Goal: Task Accomplishment & Management: Manage account settings

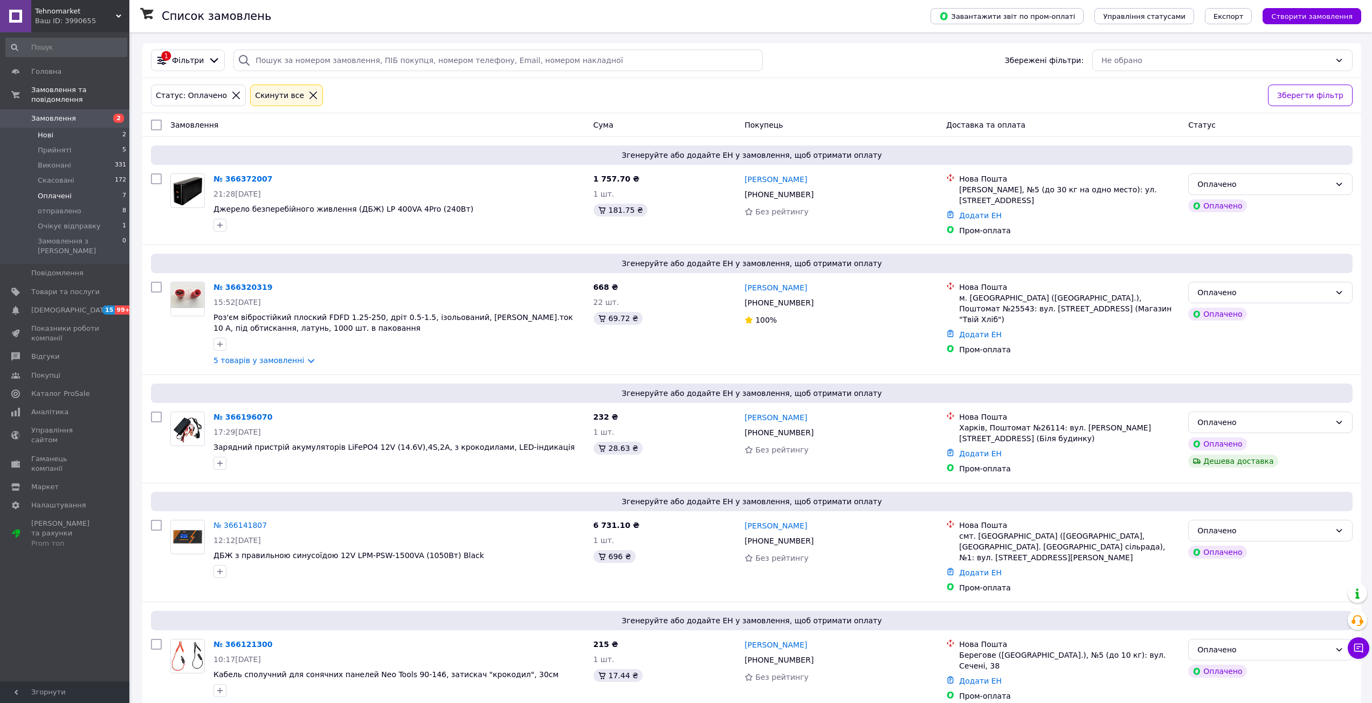
click at [65, 128] on li "Нові 2" at bounding box center [66, 135] width 133 height 15
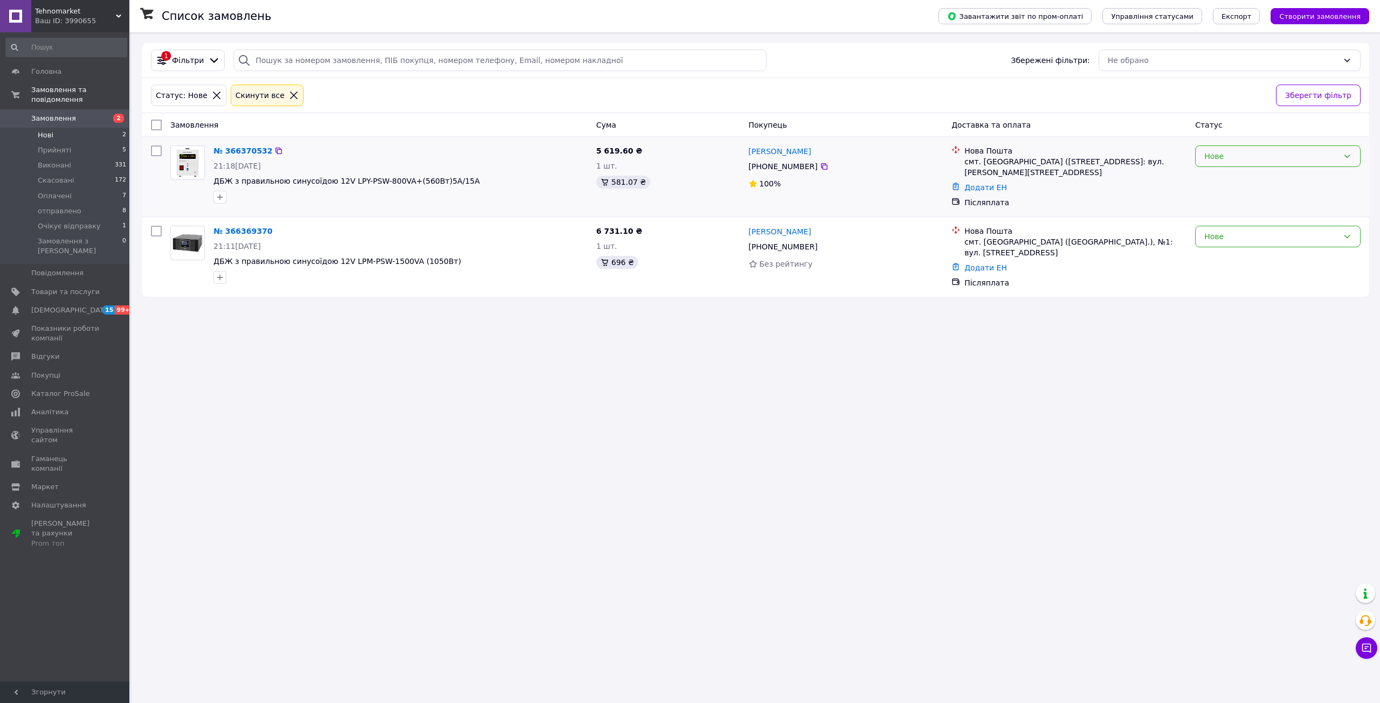
click at [1241, 163] on div "Нове" at bounding box center [1277, 157] width 165 height 22
click at [1238, 180] on li "Прийнято" at bounding box center [1277, 179] width 164 height 19
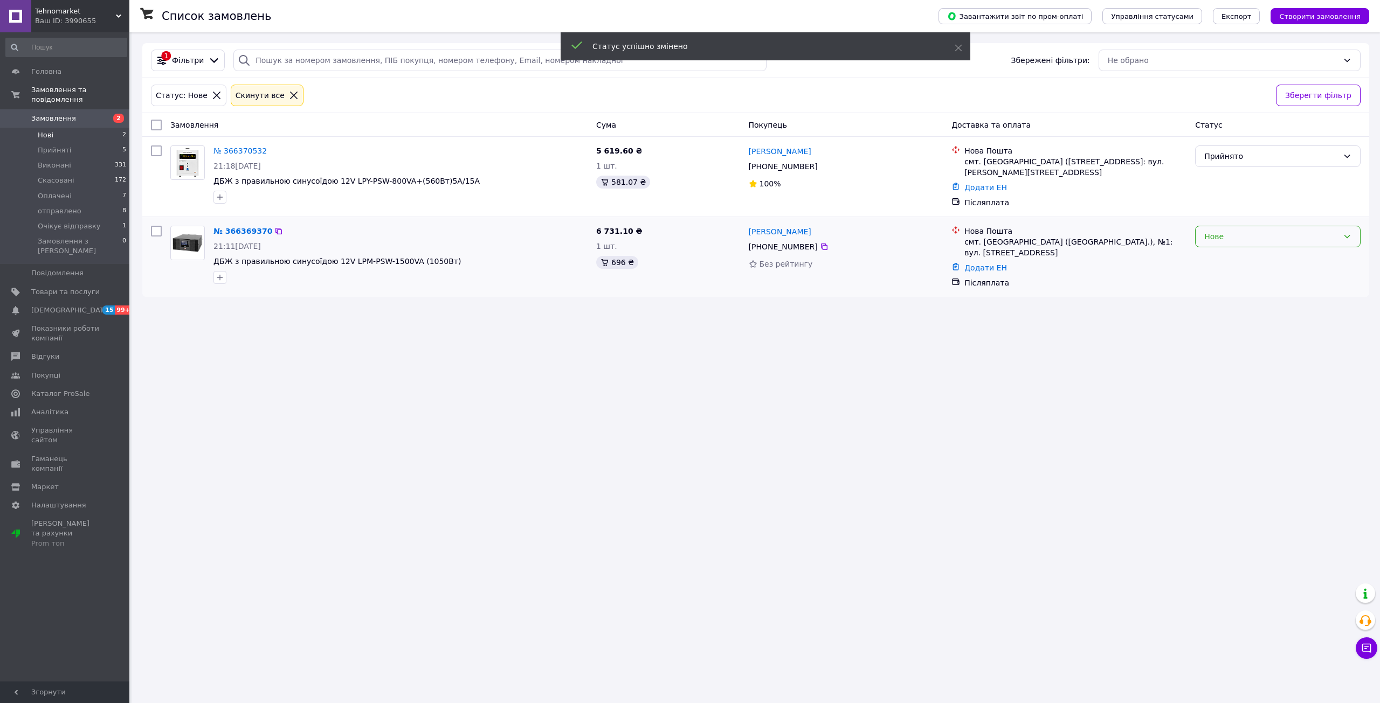
click at [1224, 234] on div "Нове" at bounding box center [1271, 237] width 134 height 12
click at [1231, 258] on li "Прийнято" at bounding box center [1277, 255] width 164 height 19
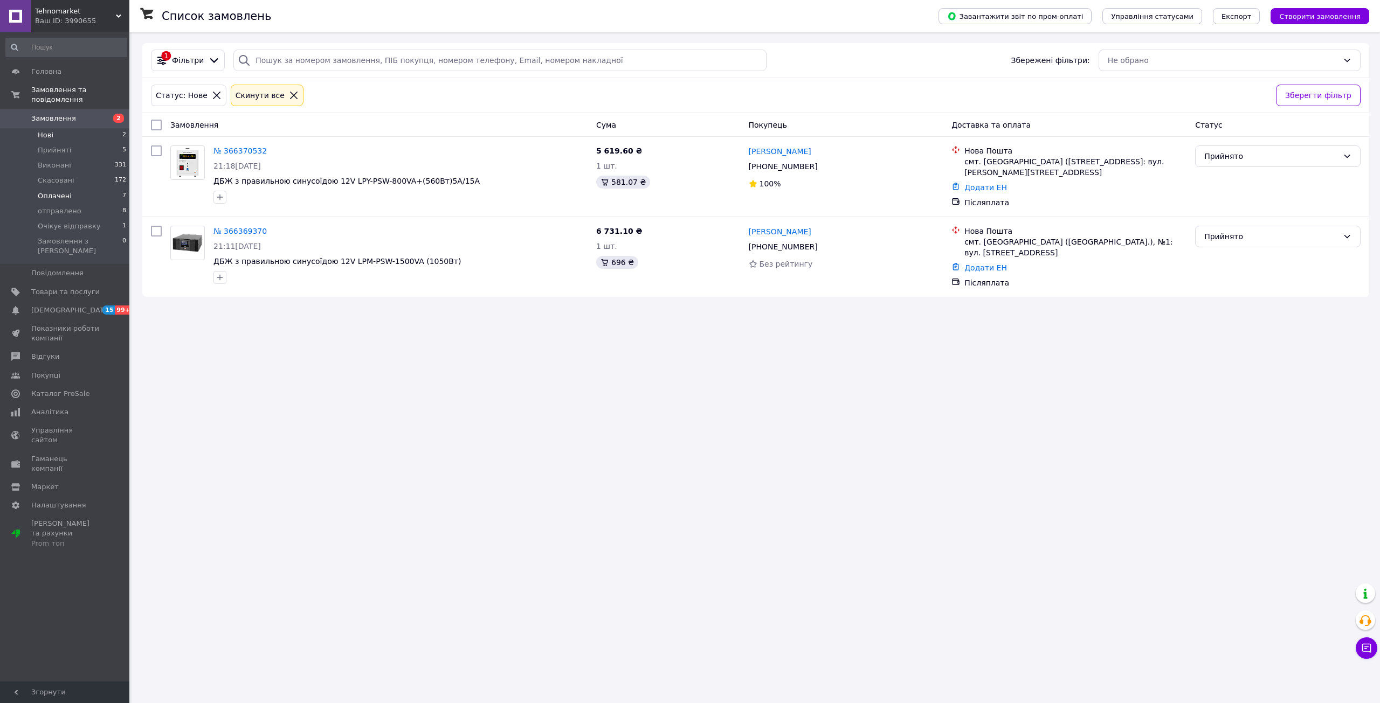
click at [55, 191] on span "Оплачені" at bounding box center [55, 196] width 34 height 10
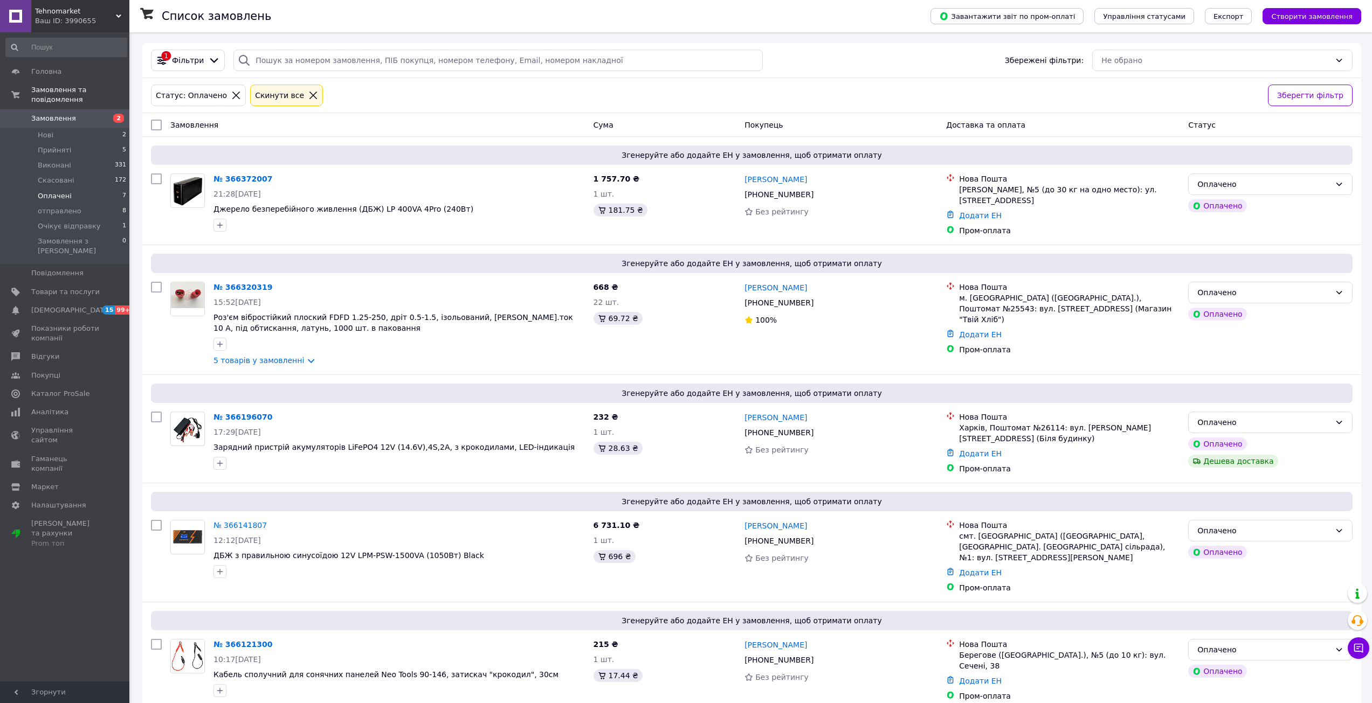
click at [67, 191] on span "Оплачені" at bounding box center [55, 196] width 34 height 10
click at [87, 221] on span "Очікує відправку" at bounding box center [69, 226] width 63 height 10
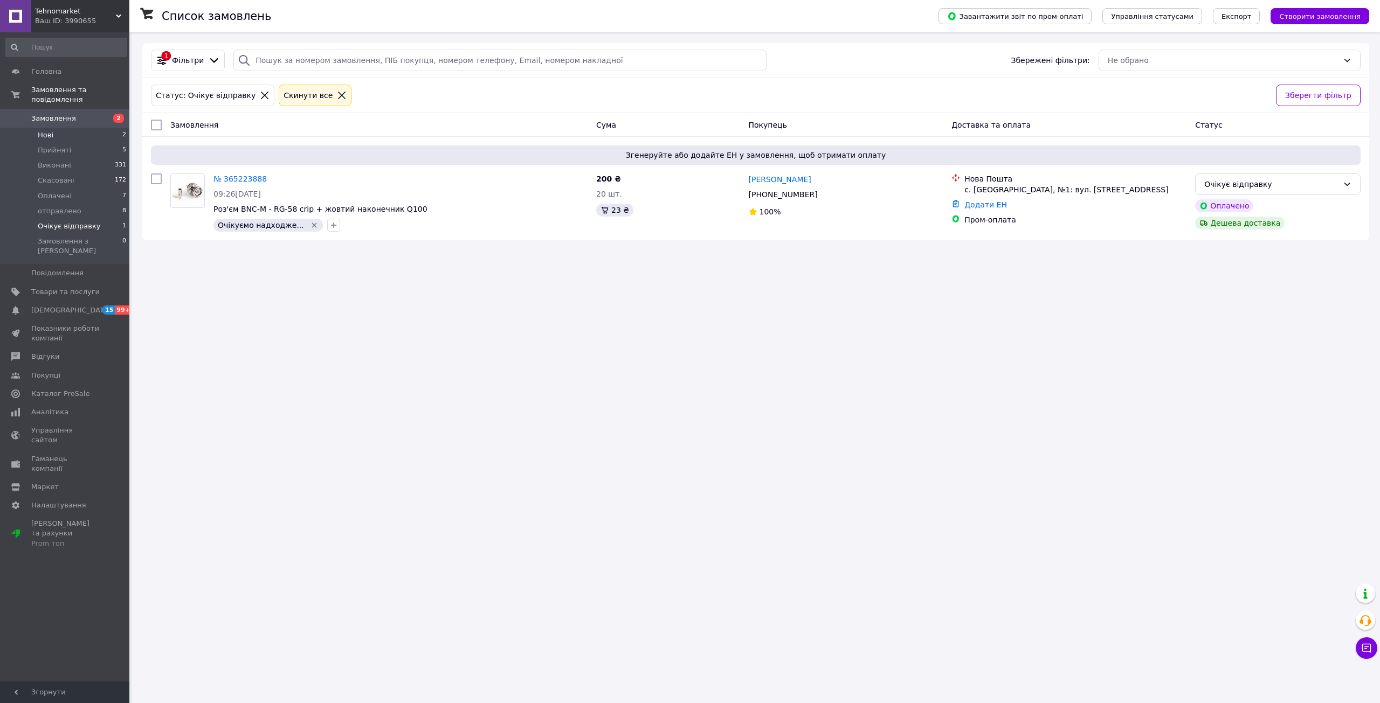
click at [60, 128] on li "Нові 2" at bounding box center [66, 135] width 133 height 15
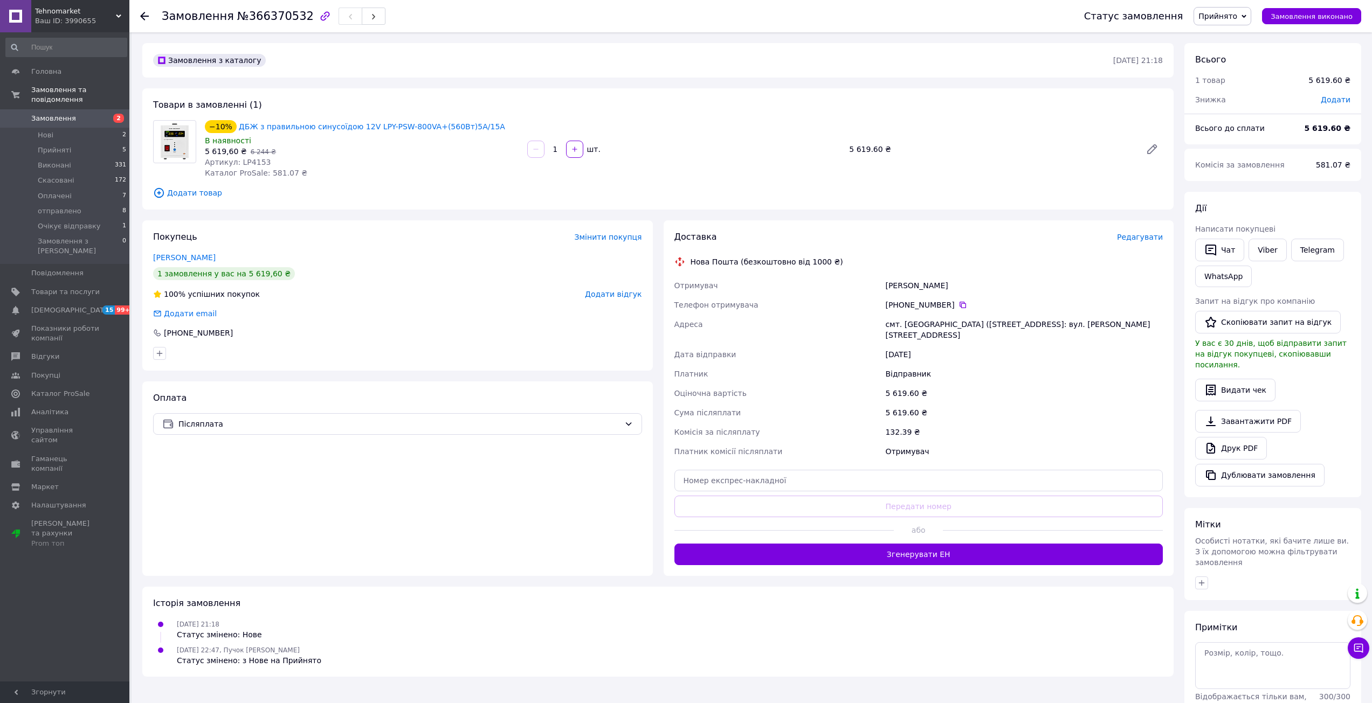
click at [247, 166] on span "Артикул: LP4153" at bounding box center [238, 162] width 66 height 9
copy span "LP4153"
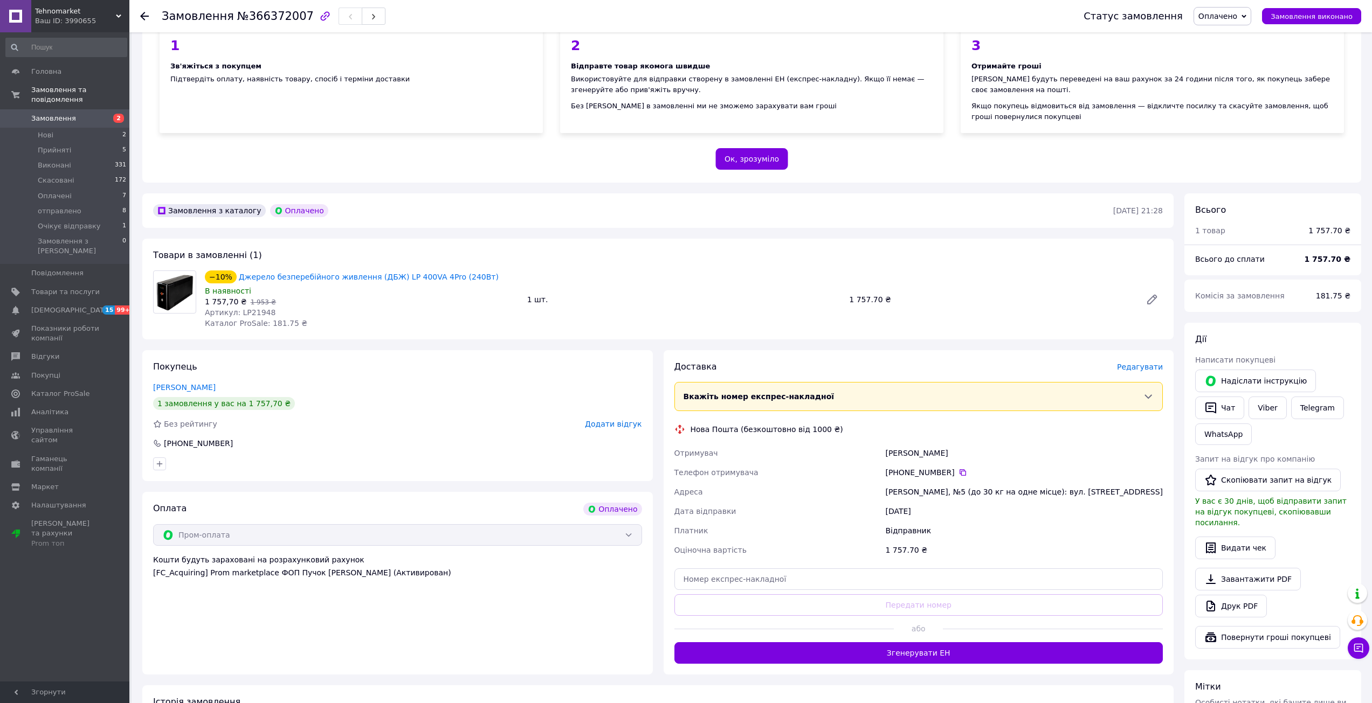
scroll to position [108, 0]
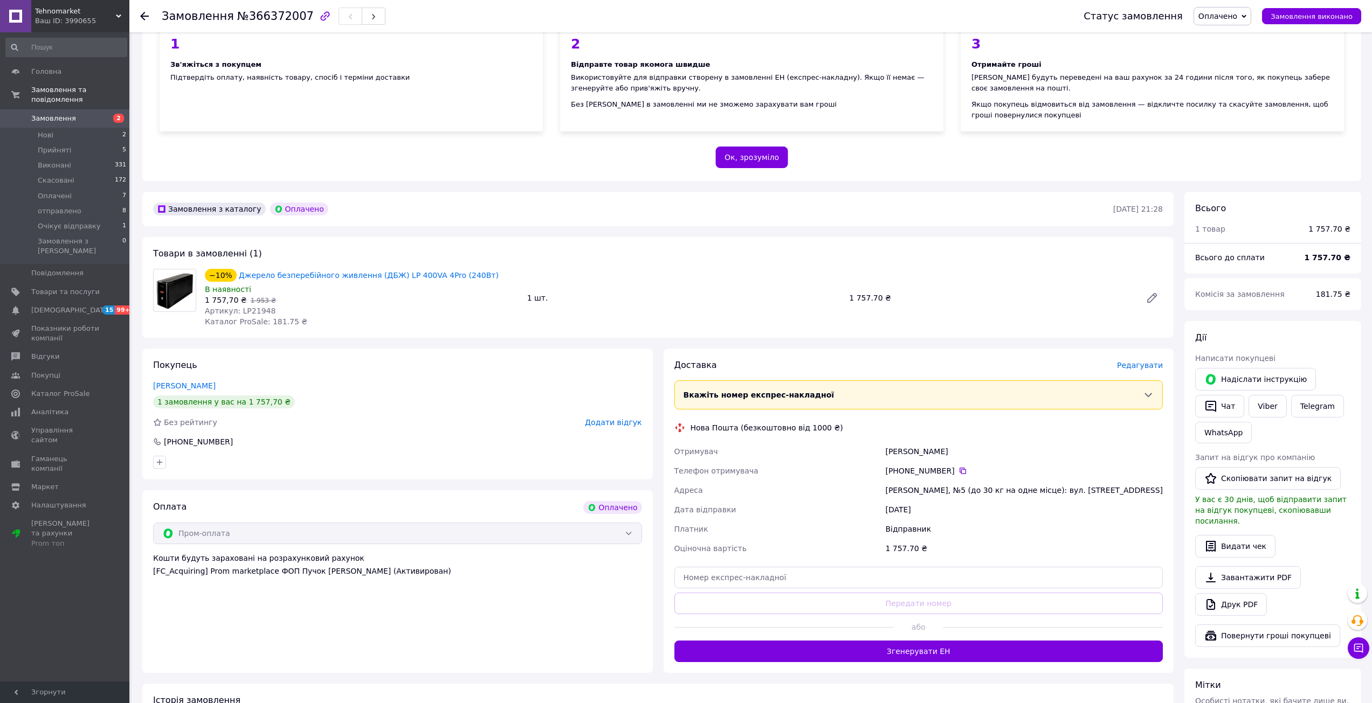
click at [247, 309] on span "Артикул: LP21948" at bounding box center [240, 311] width 71 height 9
copy span "LP21948"
click at [555, 345] on div "Замовлення з каталогу Оплачено 12.10.2025 • 21:28 Товари в замовленні (1) −10% …" at bounding box center [658, 553] width 1042 height 723
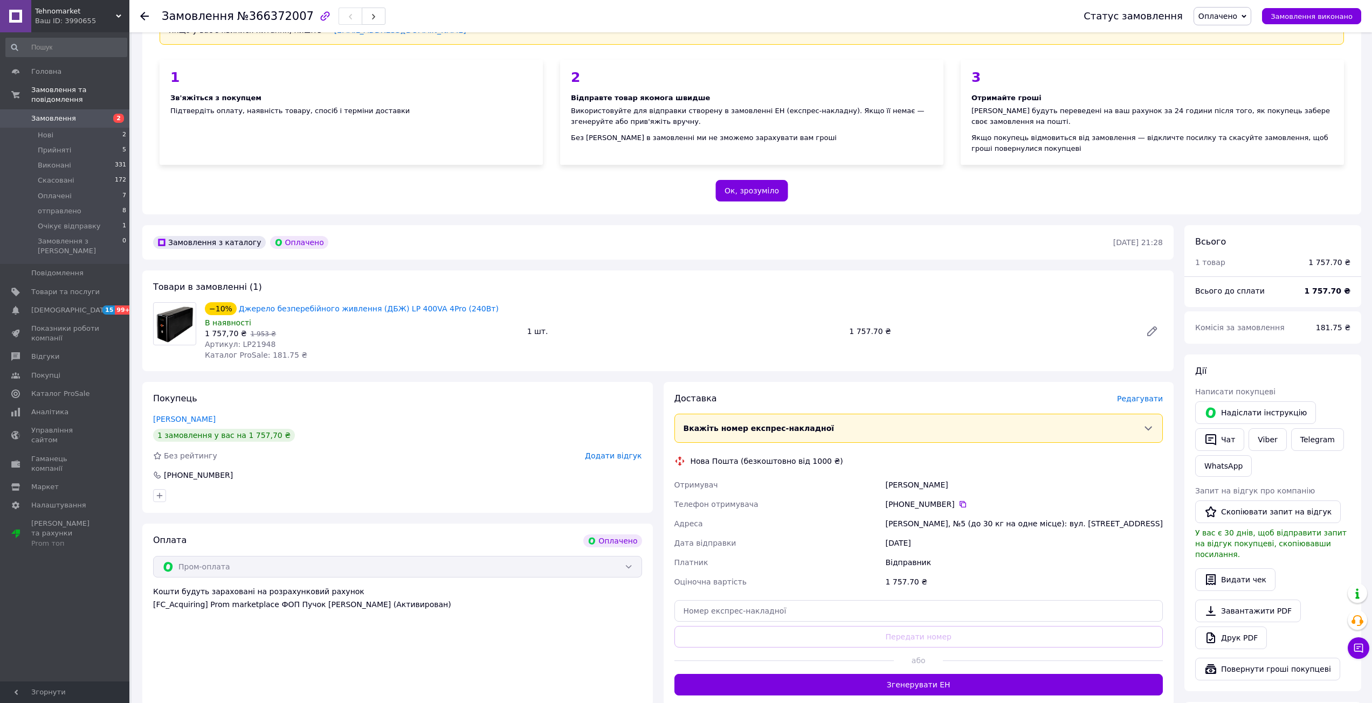
scroll to position [0, 0]
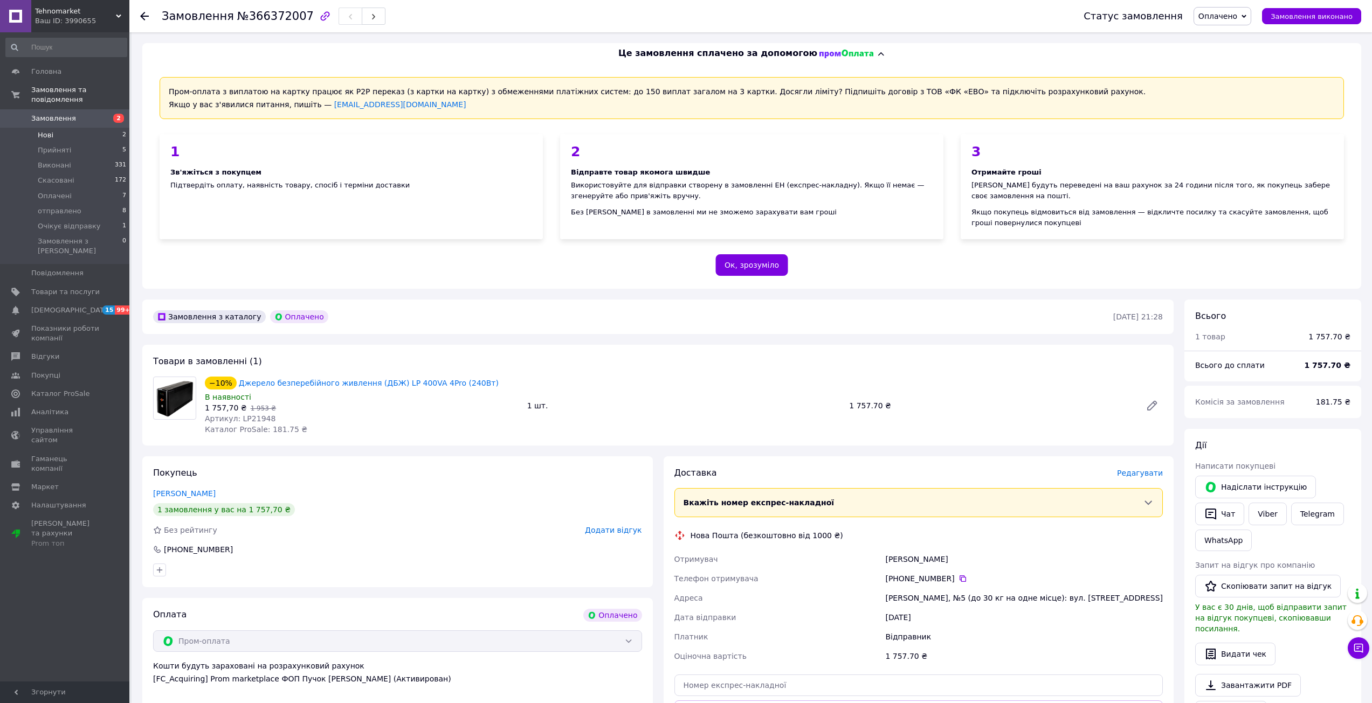
click at [50, 130] on span "Нові" at bounding box center [46, 135] width 16 height 10
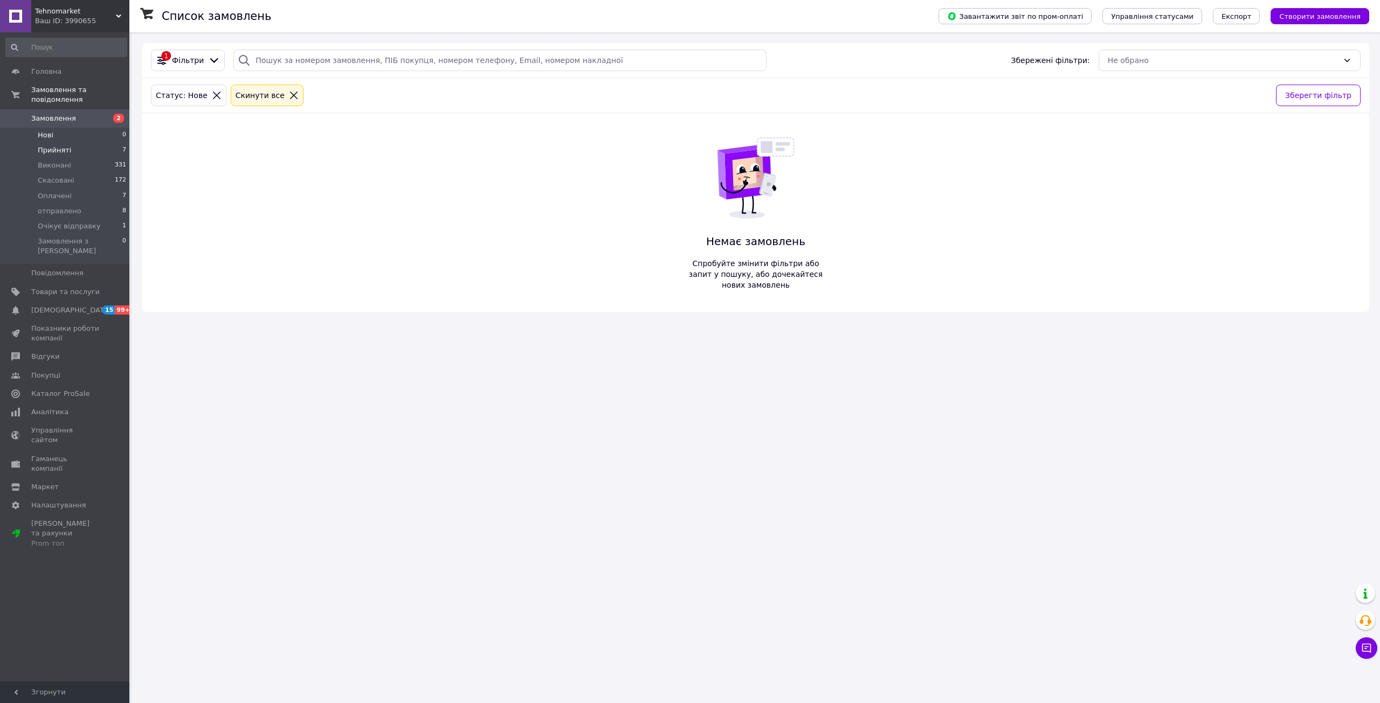
click at [67, 146] on span "Прийняті" at bounding box center [54, 151] width 33 height 10
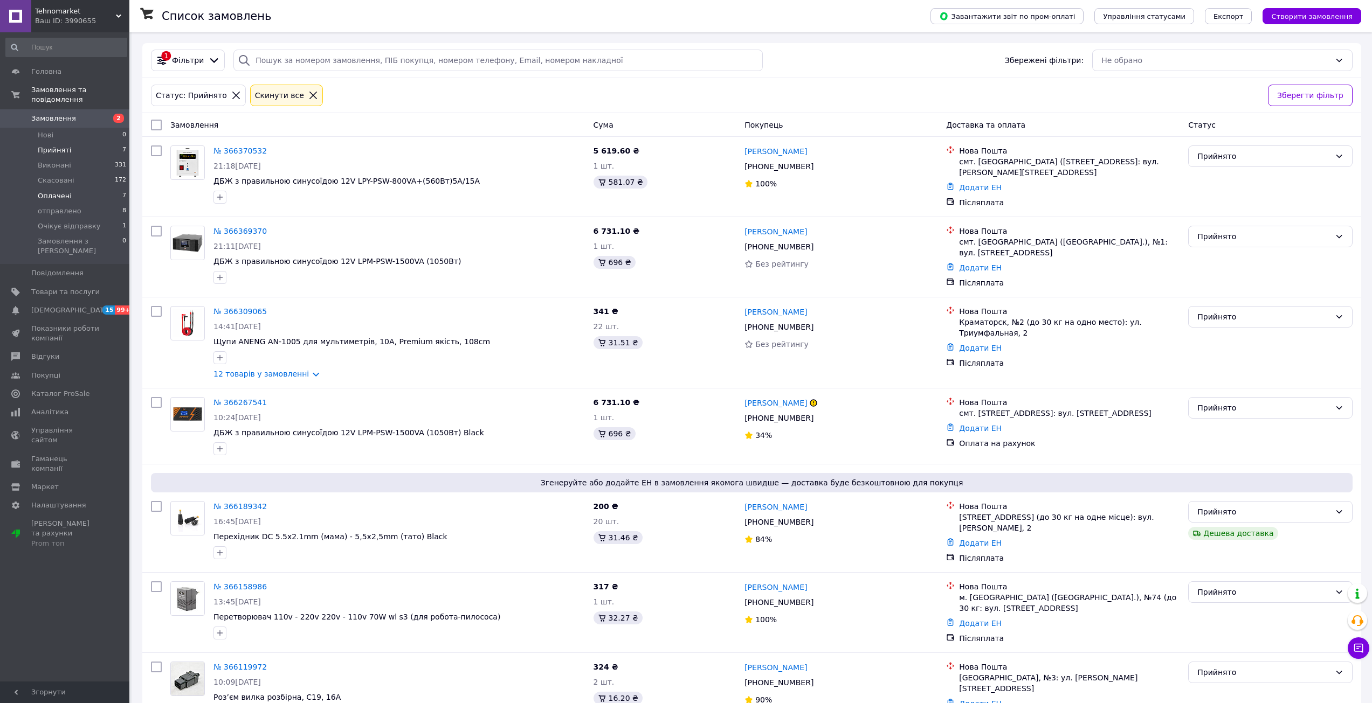
click at [67, 191] on span "Оплачені" at bounding box center [55, 196] width 34 height 10
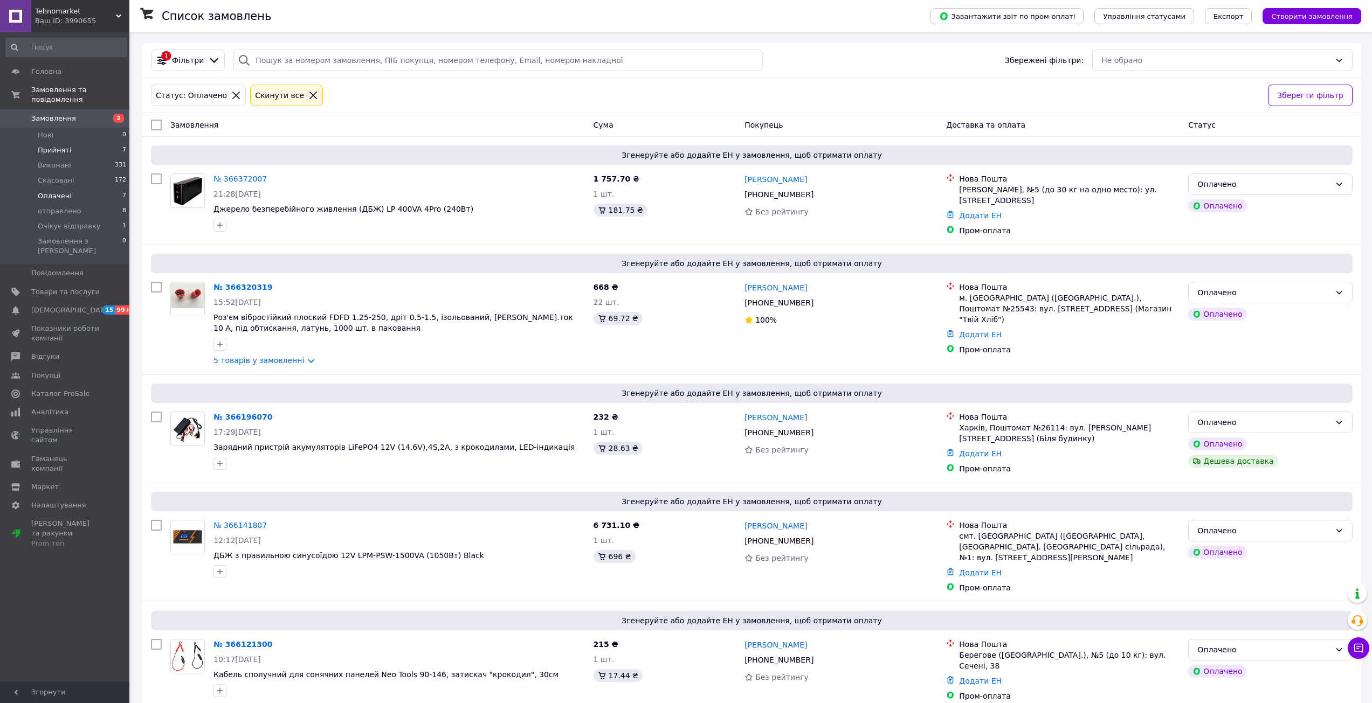
click at [75, 143] on li "Прийняті 7" at bounding box center [66, 150] width 133 height 15
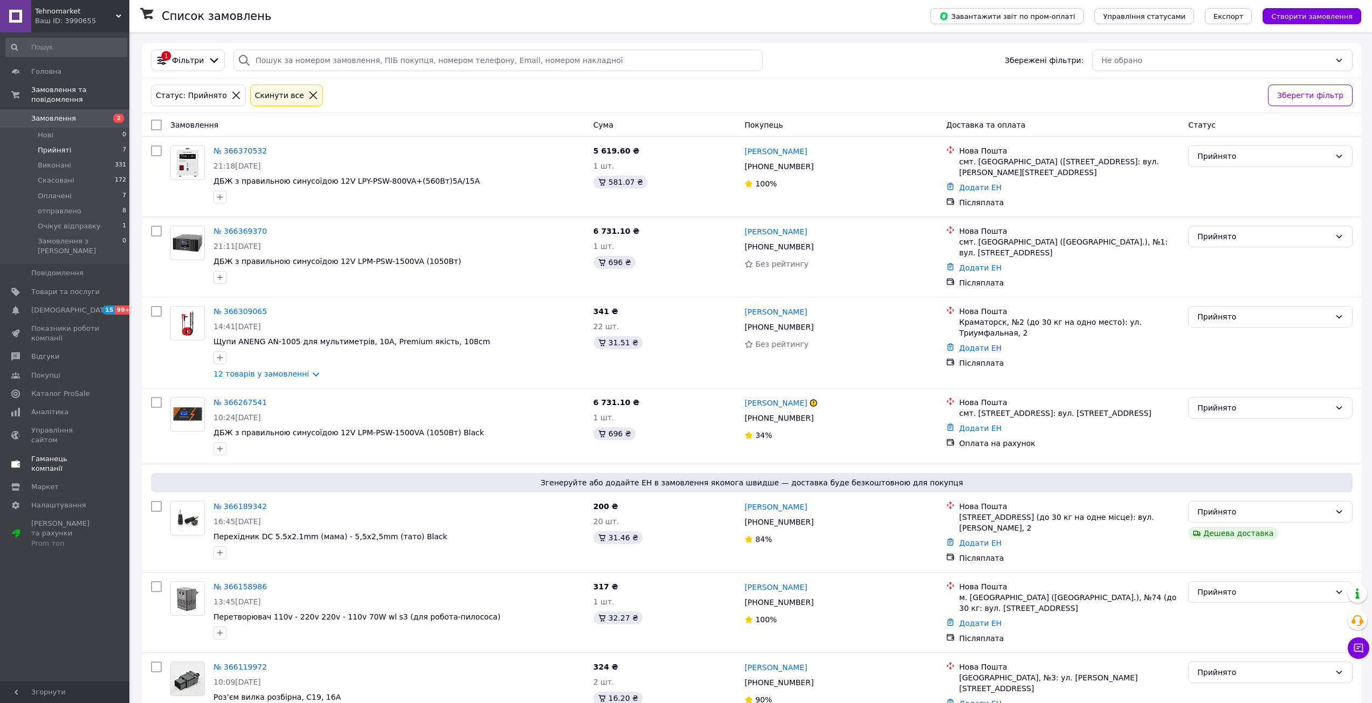
click at [51, 454] on span "Гаманець компанії" at bounding box center [65, 463] width 68 height 19
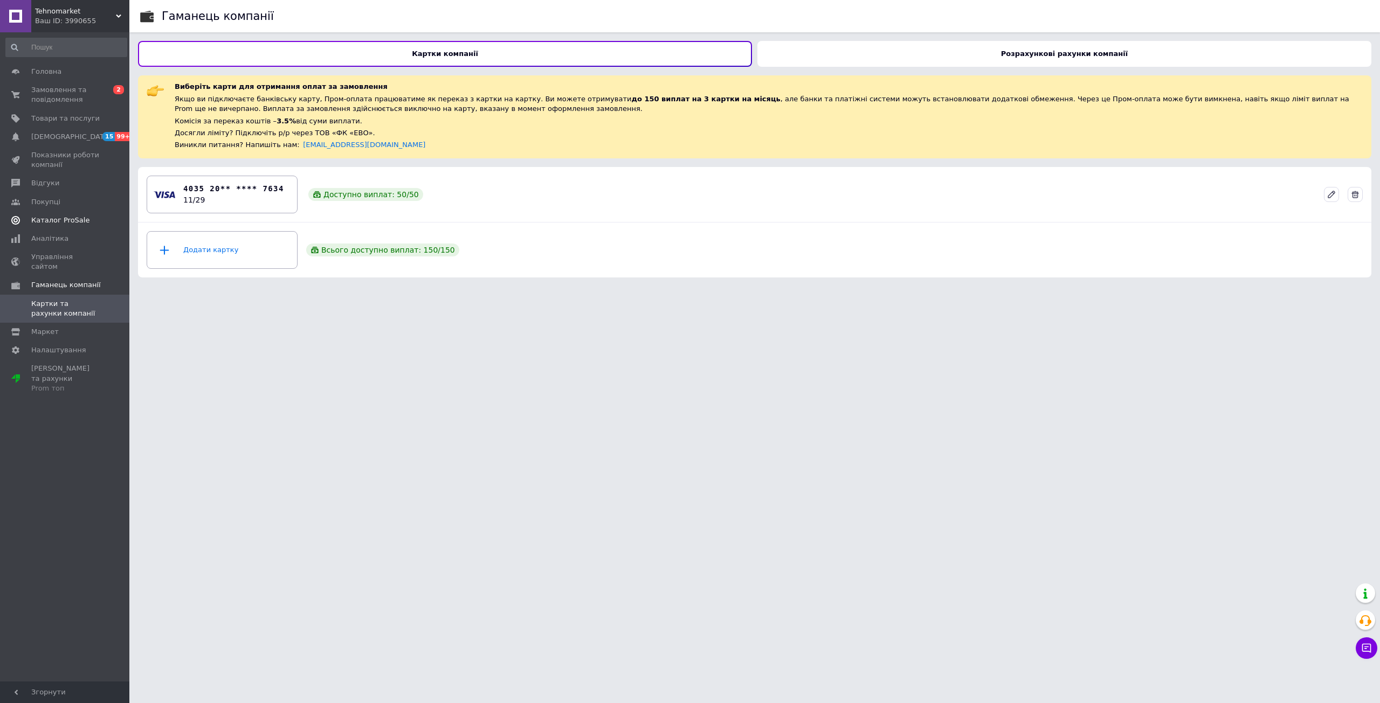
click at [47, 221] on span "Каталог ProSale" at bounding box center [60, 221] width 58 height 10
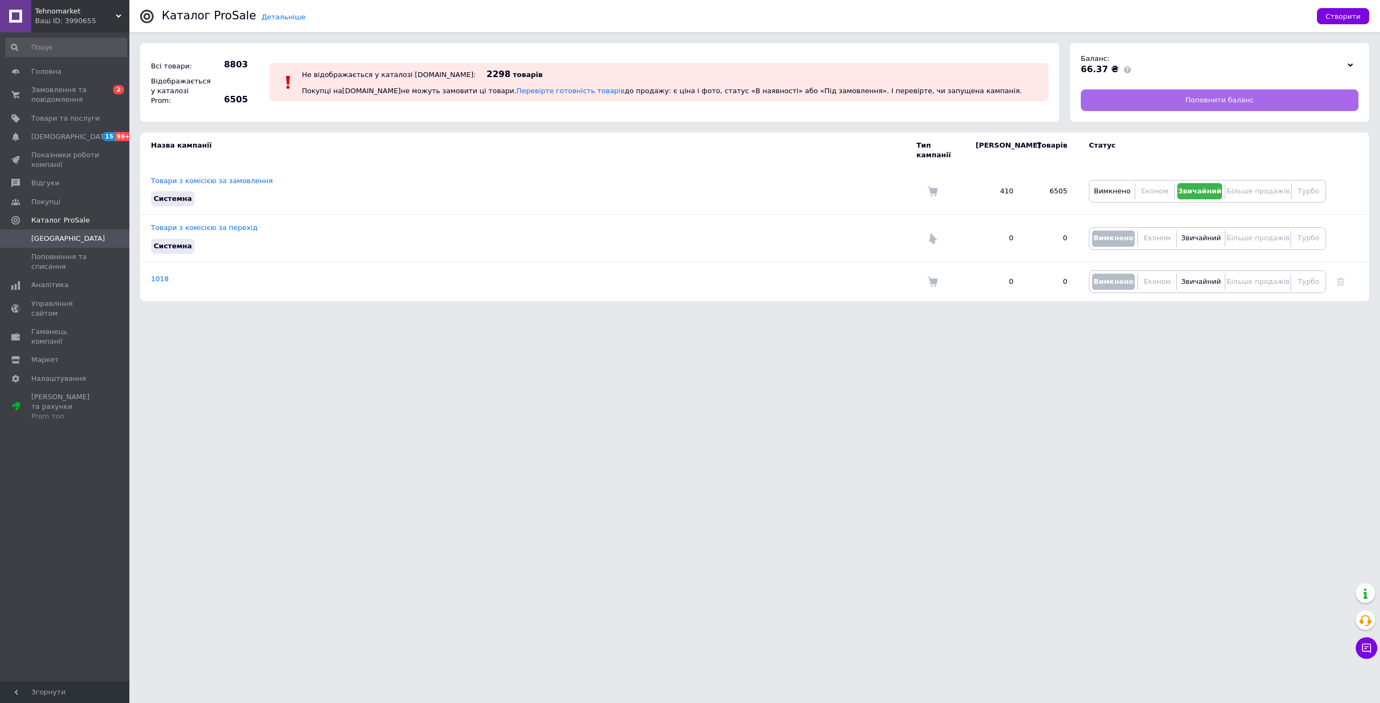
click at [1181, 96] on link "Поповнити баланс" at bounding box center [1220, 100] width 278 height 22
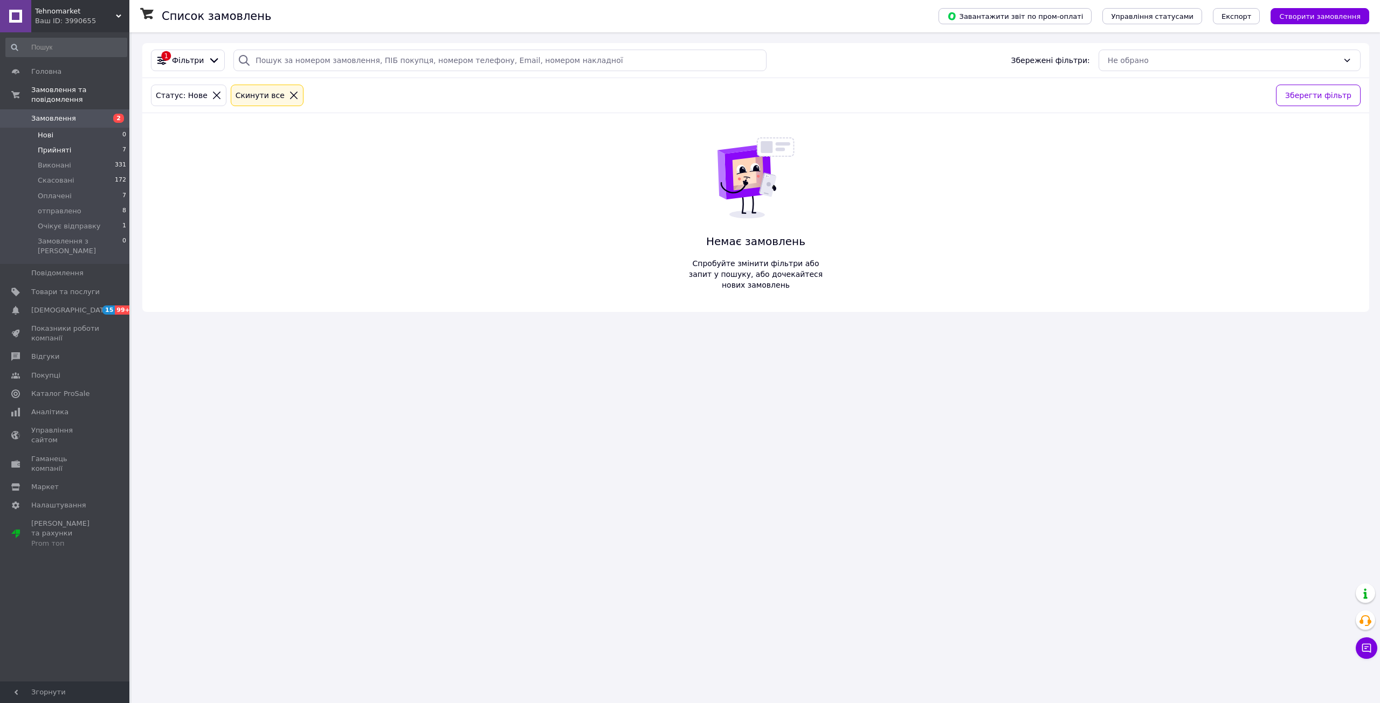
click at [56, 143] on li "Прийняті 7" at bounding box center [66, 150] width 133 height 15
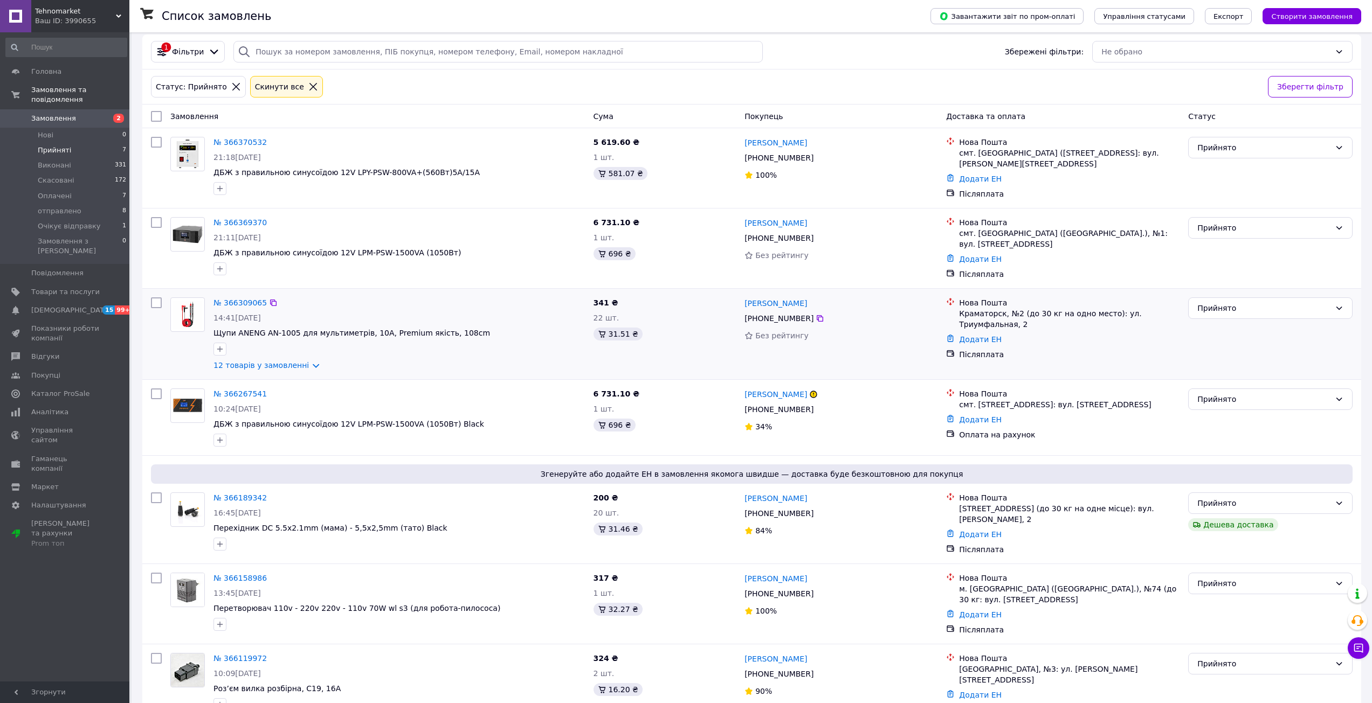
scroll to position [24, 0]
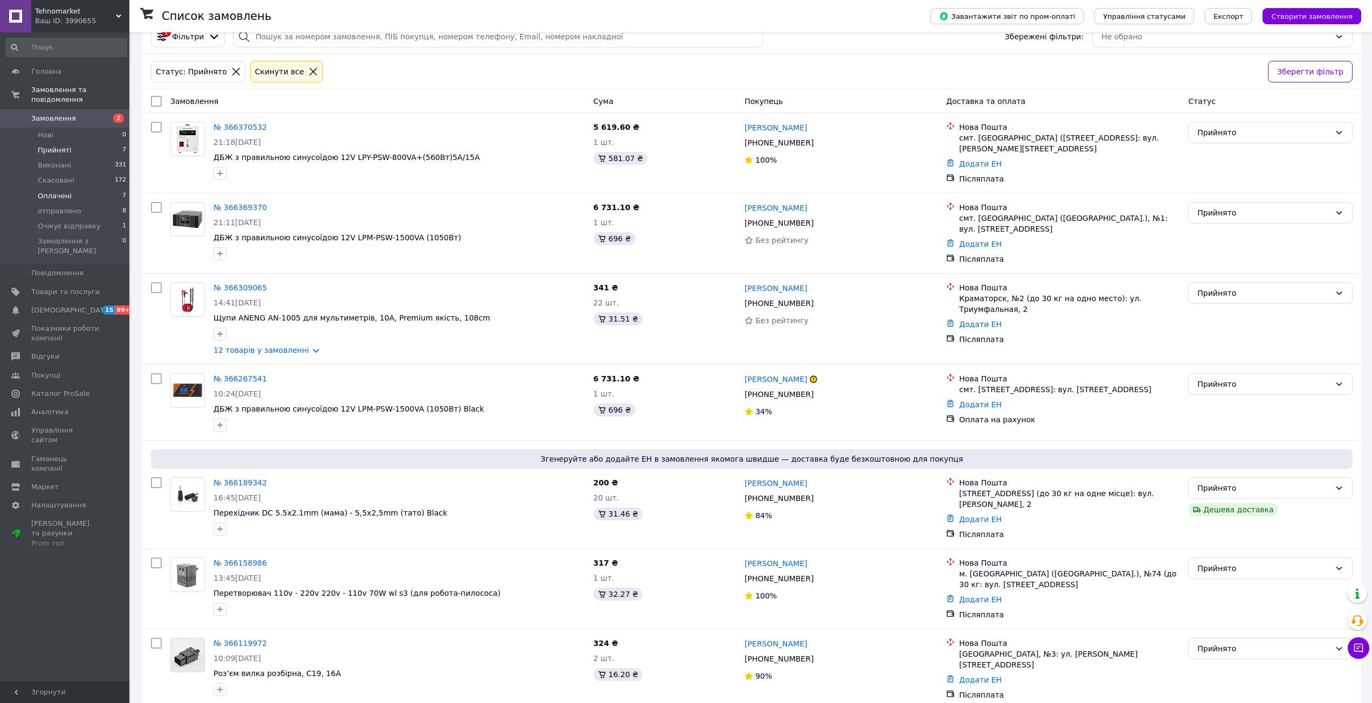
click at [69, 189] on li "Оплачені 7" at bounding box center [66, 196] width 133 height 15
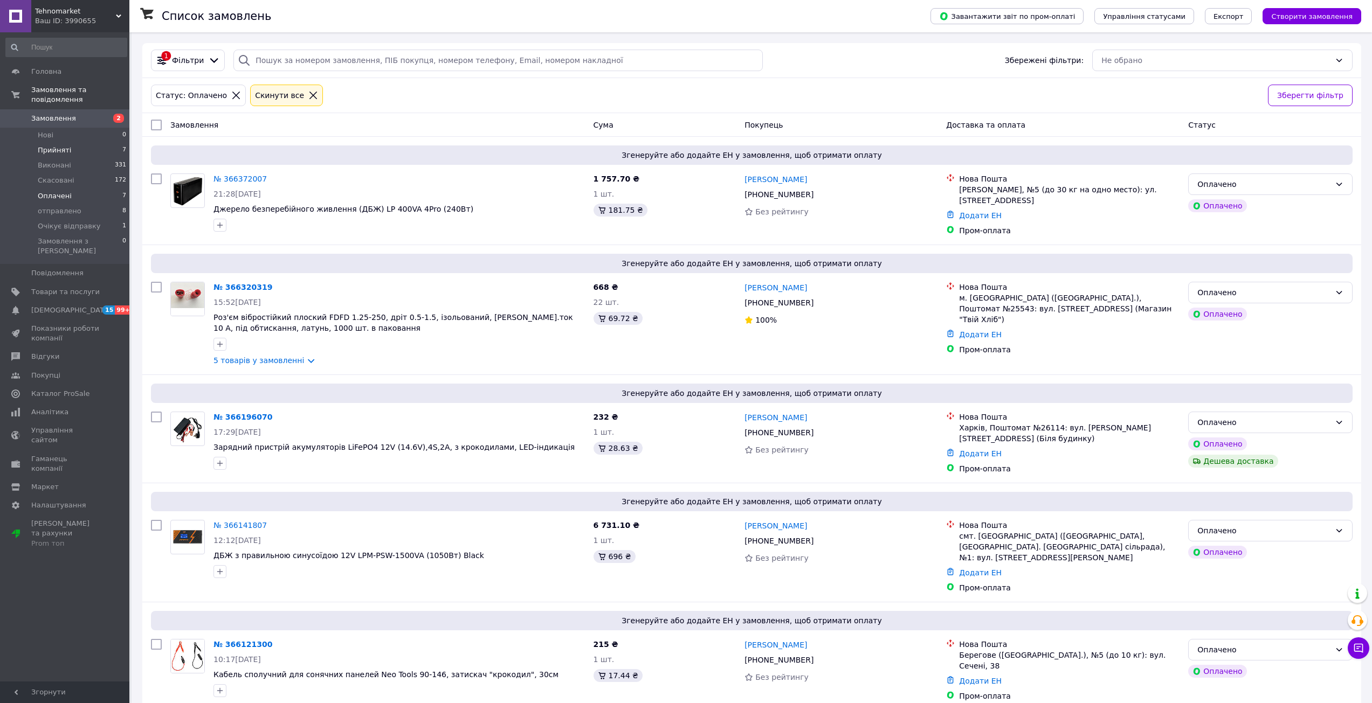
click at [51, 146] on span "Прийняті" at bounding box center [54, 151] width 33 height 10
